Goal: Information Seeking & Learning: Check status

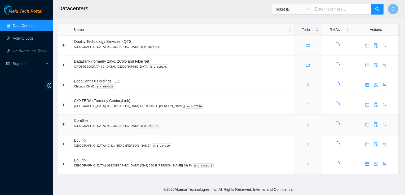
click at [307, 124] on link "1" at bounding box center [308, 125] width 2 height 4
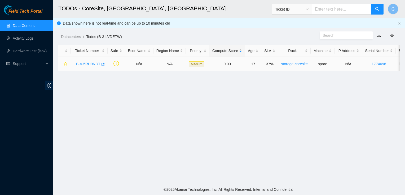
click at [91, 64] on link "B-V-5RU9NDT" at bounding box center [88, 64] width 24 height 4
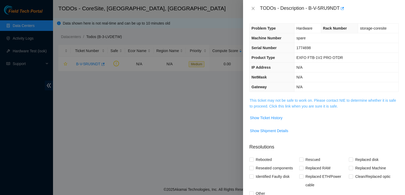
click at [337, 101] on link "This ticket may not be safe to work on. Please contact NIE to determine whether…" at bounding box center [323, 104] width 146 height 10
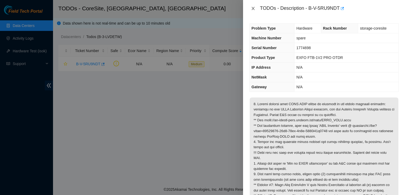
click at [253, 6] on icon "close" at bounding box center [253, 8] width 4 height 4
